Goal: Task Accomplishment & Management: Manage account settings

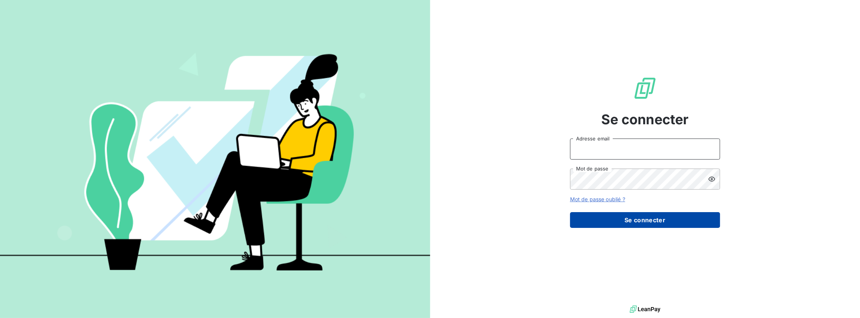
type input "[PERSON_NAME][EMAIL_ADDRESS][DOMAIN_NAME]"
click at [619, 217] on button "Se connecter" at bounding box center [645, 220] width 150 height 16
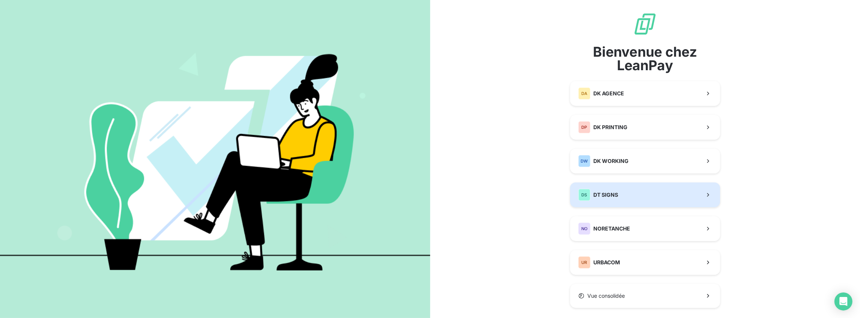
click at [636, 192] on button "DS DT SIGNS" at bounding box center [645, 194] width 150 height 25
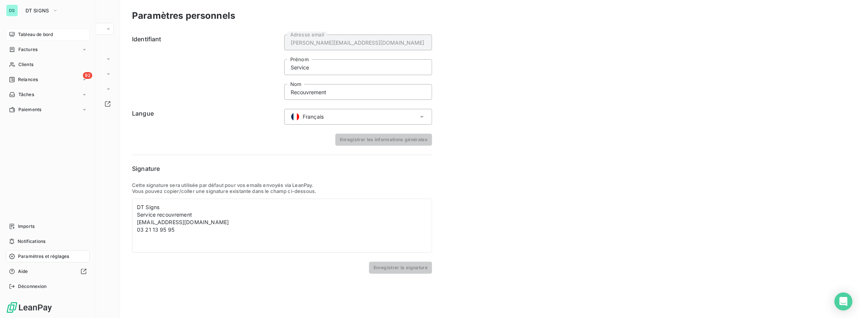
click at [18, 33] on span "Tableau de bord" at bounding box center [35, 34] width 35 height 7
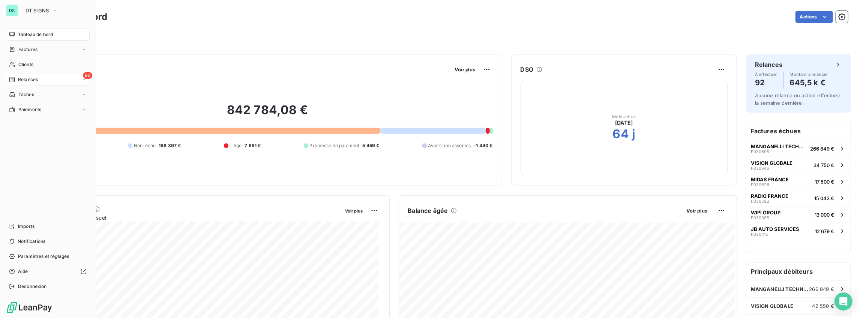
click at [22, 78] on span "Relances" at bounding box center [28, 79] width 20 height 7
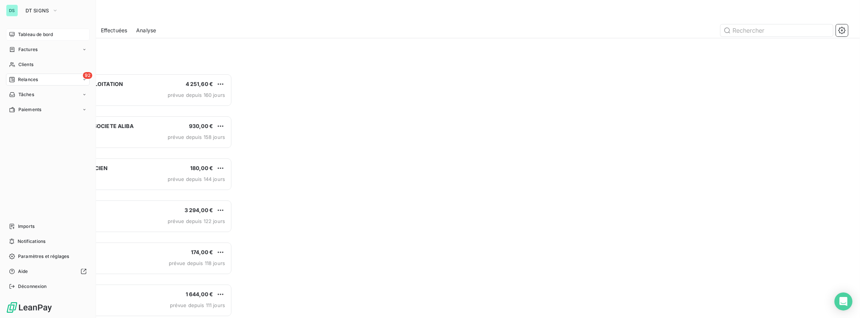
scroll to position [240, 192]
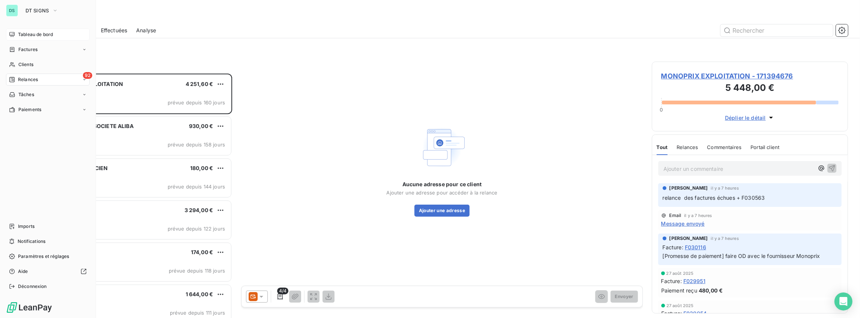
click at [86, 80] on icon at bounding box center [84, 79] width 5 height 5
click at [38, 126] on span "Effectuées" at bounding box center [29, 124] width 23 height 7
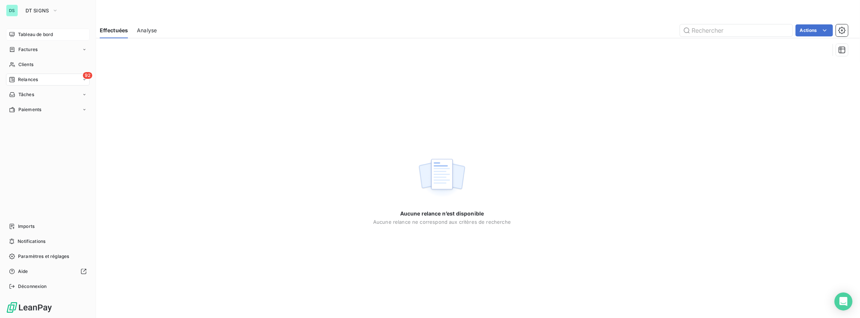
click at [39, 82] on div "92 Relances" at bounding box center [48, 80] width 84 height 12
click at [41, 107] on div "À venir" at bounding box center [52, 110] width 75 height 12
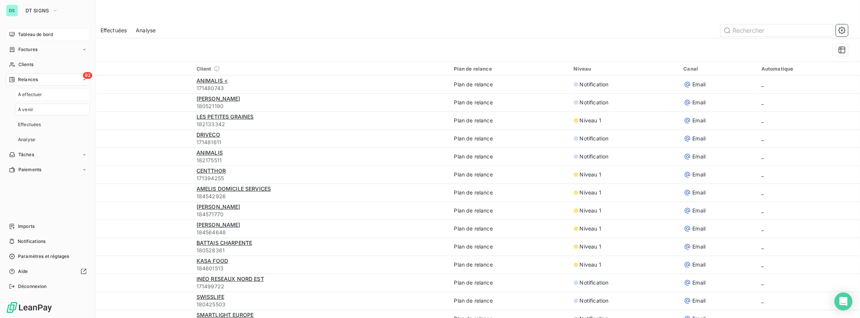
click at [44, 96] on div "À effectuer" at bounding box center [52, 95] width 75 height 12
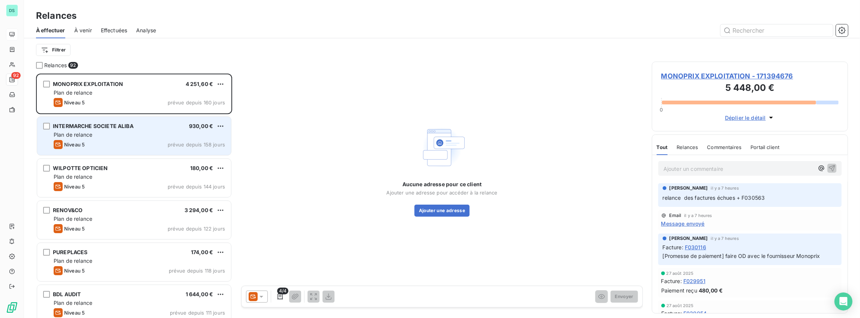
click at [176, 138] on div "Plan de relance" at bounding box center [139, 135] width 171 height 8
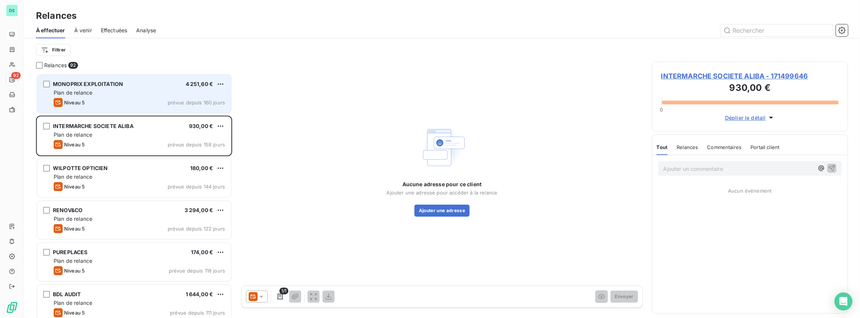
click at [177, 96] on div "Plan de relance" at bounding box center [139, 93] width 171 height 8
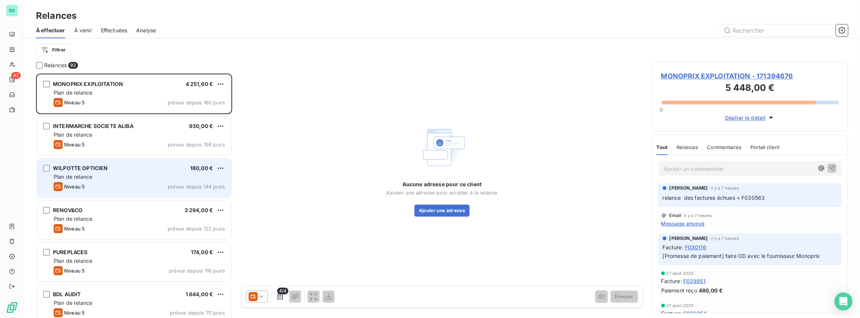
click at [164, 183] on div "Niveau 5 prévue depuis 144 jours" at bounding box center [139, 186] width 171 height 9
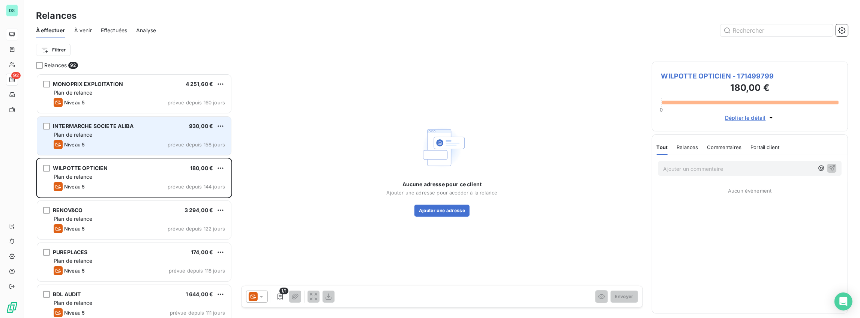
click at [165, 145] on div "Niveau 5 prévue depuis 158 jours" at bounding box center [139, 144] width 171 height 9
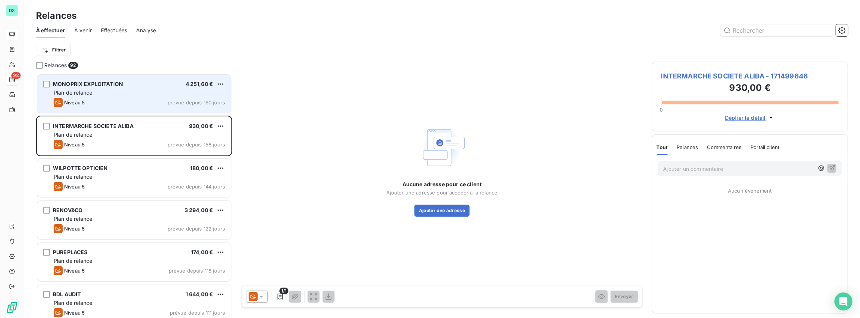
click at [161, 101] on div "Niveau 5 prévue depuis 160 jours" at bounding box center [139, 102] width 171 height 9
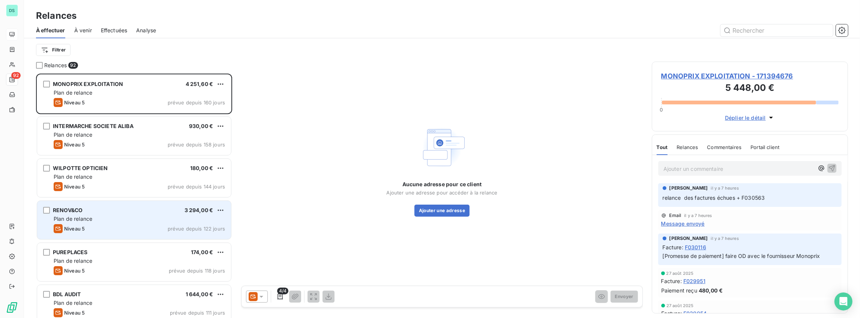
click at [159, 214] on div "RENOV&CO 3 294,00 € Plan de relance Niveau 5 prévue depuis 122 jours" at bounding box center [134, 220] width 194 height 38
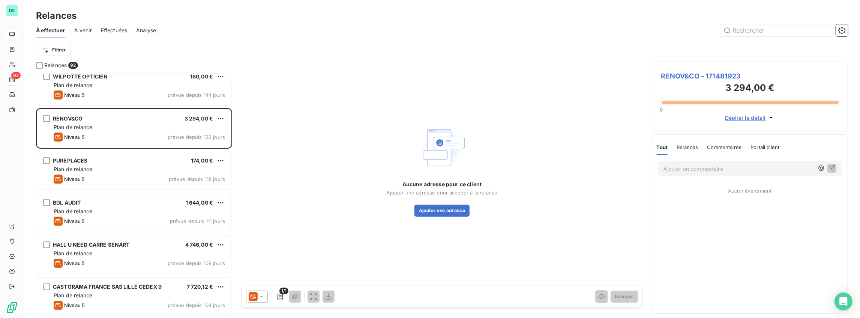
scroll to position [100, 0]
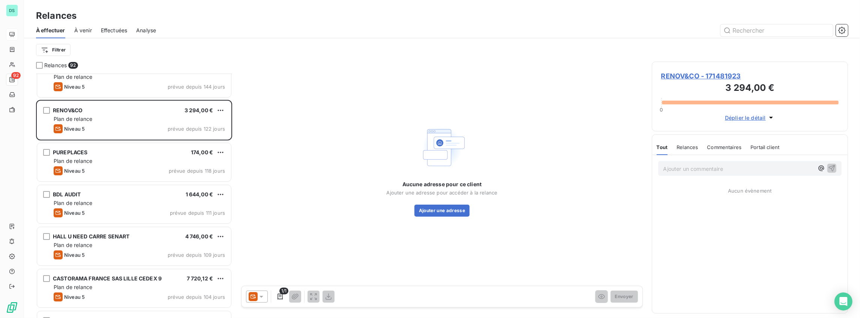
click at [135, 176] on div "INTERMARCHE SOCIETE ALIBA 930,00 € Plan de relance Niveau 5 prévue depuis 158 j…" at bounding box center [134, 196] width 196 height 244
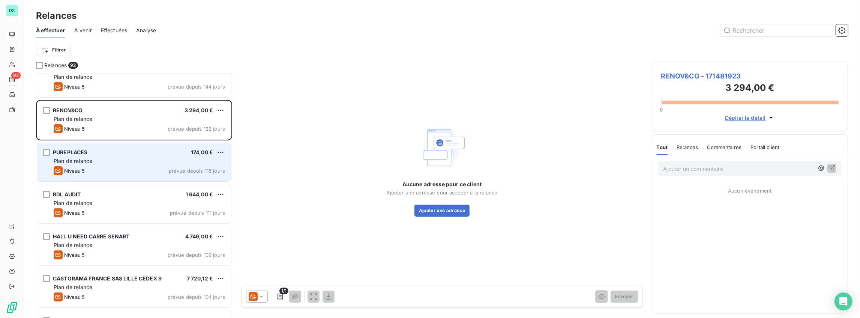
click at [135, 165] on div "PUREPLACES 174,00 € Plan de relance Niveau 5 prévue depuis 118 jours" at bounding box center [134, 162] width 194 height 38
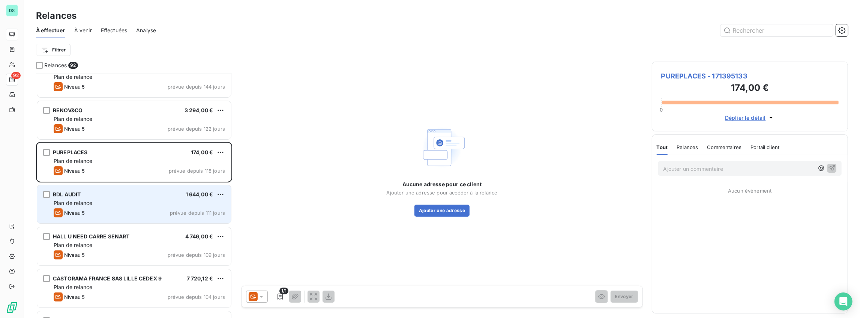
click at [135, 201] on div "Plan de relance" at bounding box center [139, 203] width 171 height 8
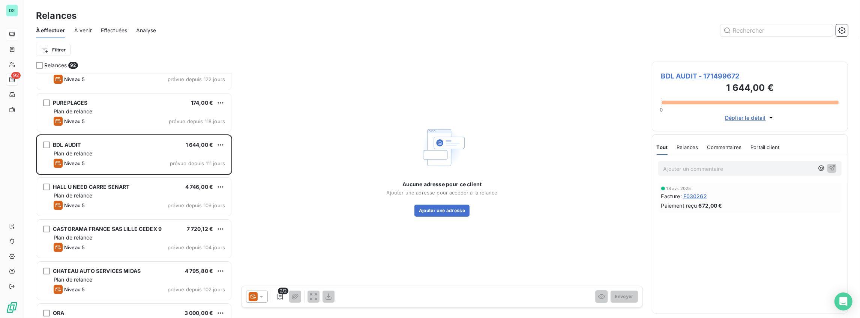
scroll to position [150, 0]
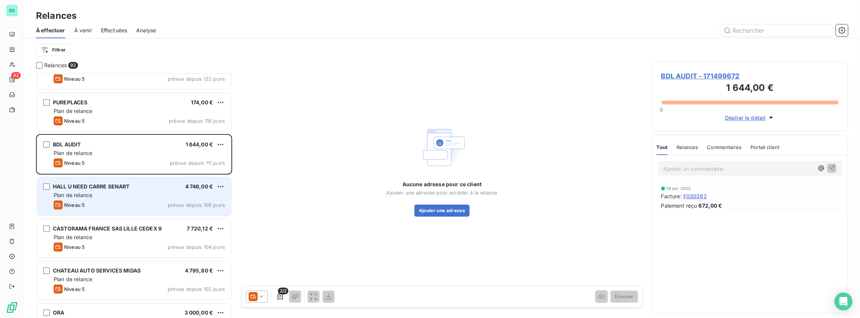
click at [140, 212] on div "HALL U NEED CARRE SENART 4 746,00 € Plan de relance Niveau 5 prévue depuis 109 …" at bounding box center [134, 196] width 194 height 38
